Goal: Task Accomplishment & Management: Use online tool/utility

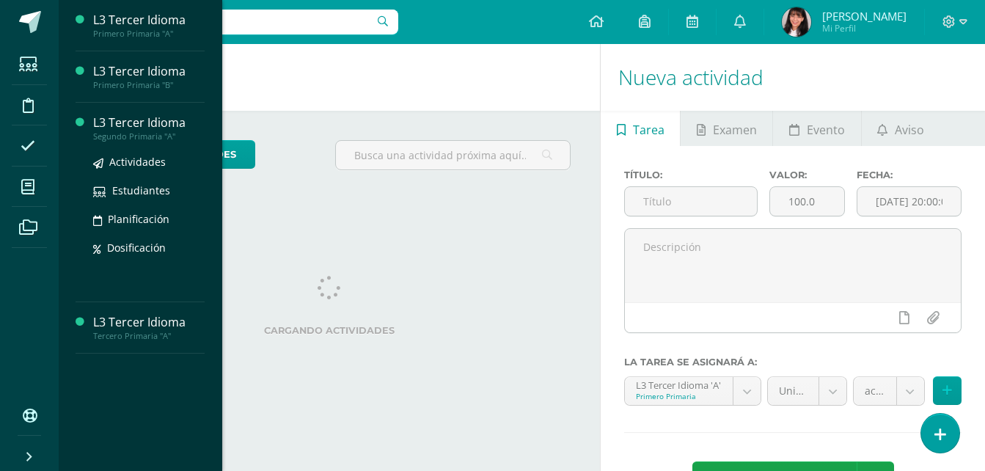
click at [115, 134] on div "Segundo Primaria "A"" at bounding box center [149, 136] width 112 height 10
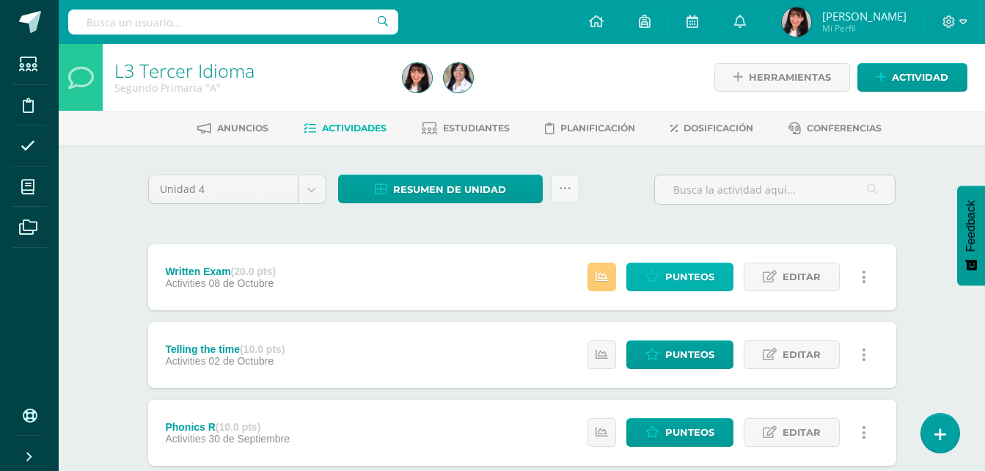
click at [648, 280] on icon at bounding box center [653, 277] width 14 height 12
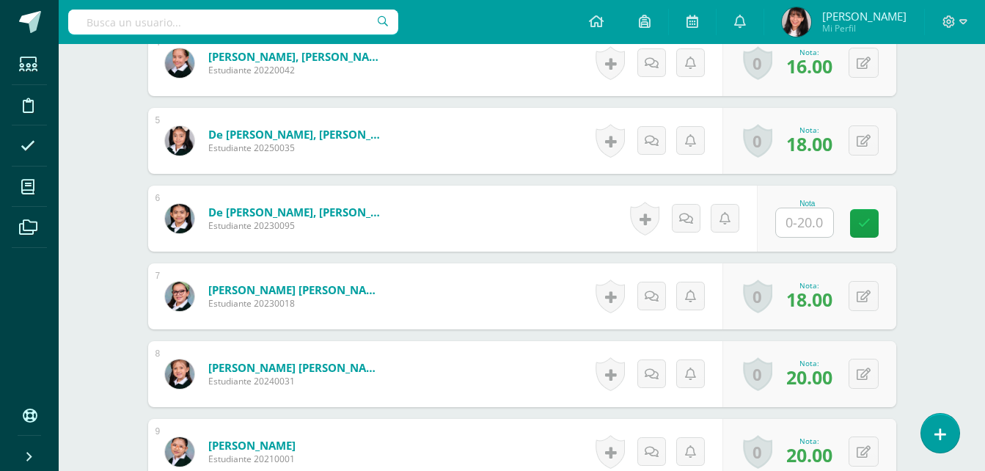
scroll to position [714, 0]
click at [812, 233] on input "text" at bounding box center [804, 222] width 57 height 29
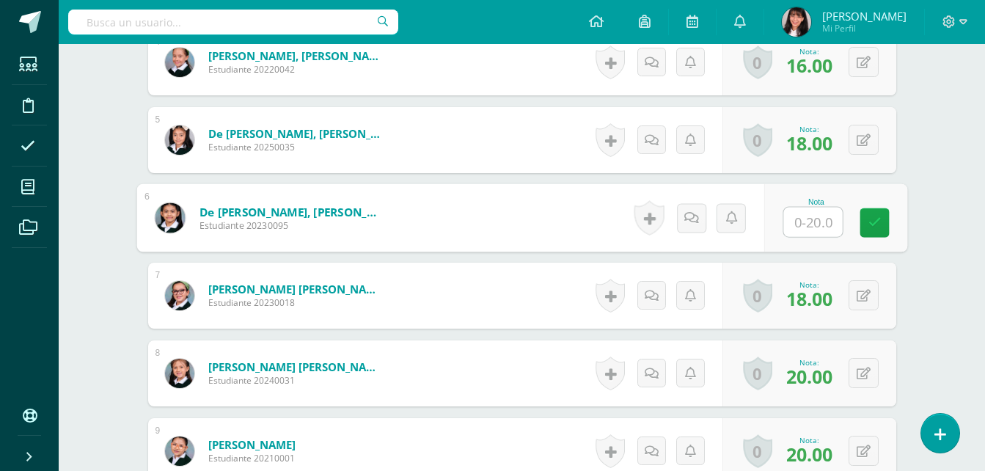
scroll to position [715, 0]
type input "20"
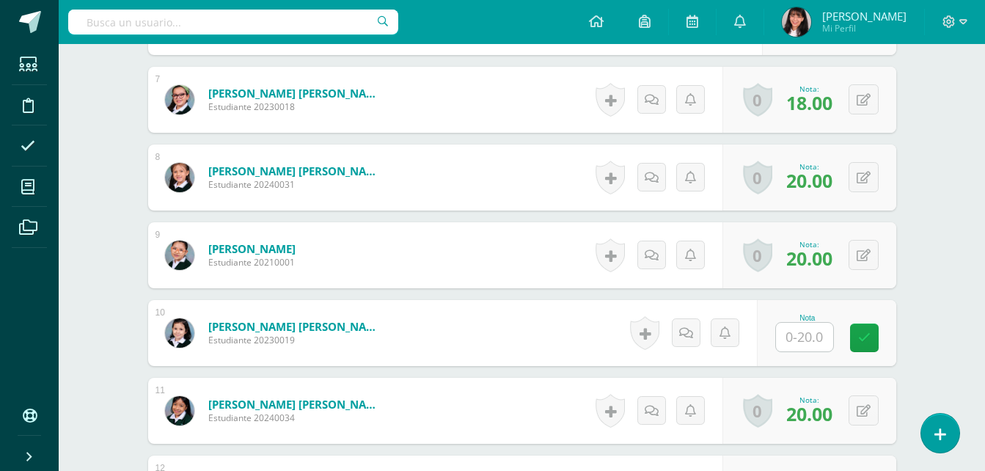
scroll to position [935, 0]
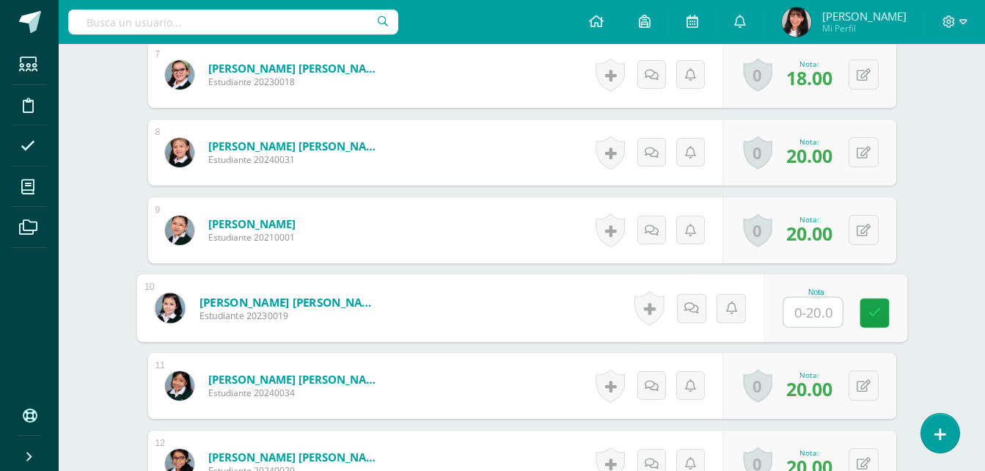
click at [795, 312] on input "text" at bounding box center [813, 312] width 59 height 29
type input "20"
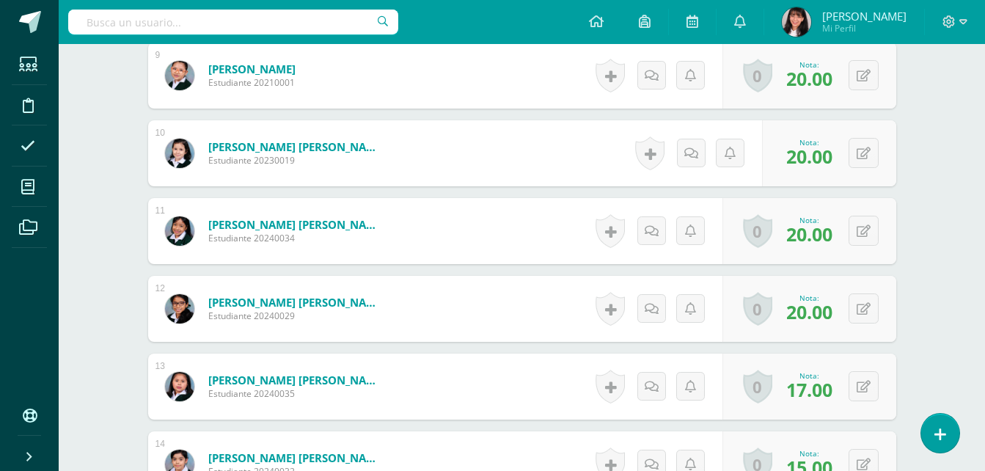
scroll to position [944, 0]
